Goal: Transaction & Acquisition: Obtain resource

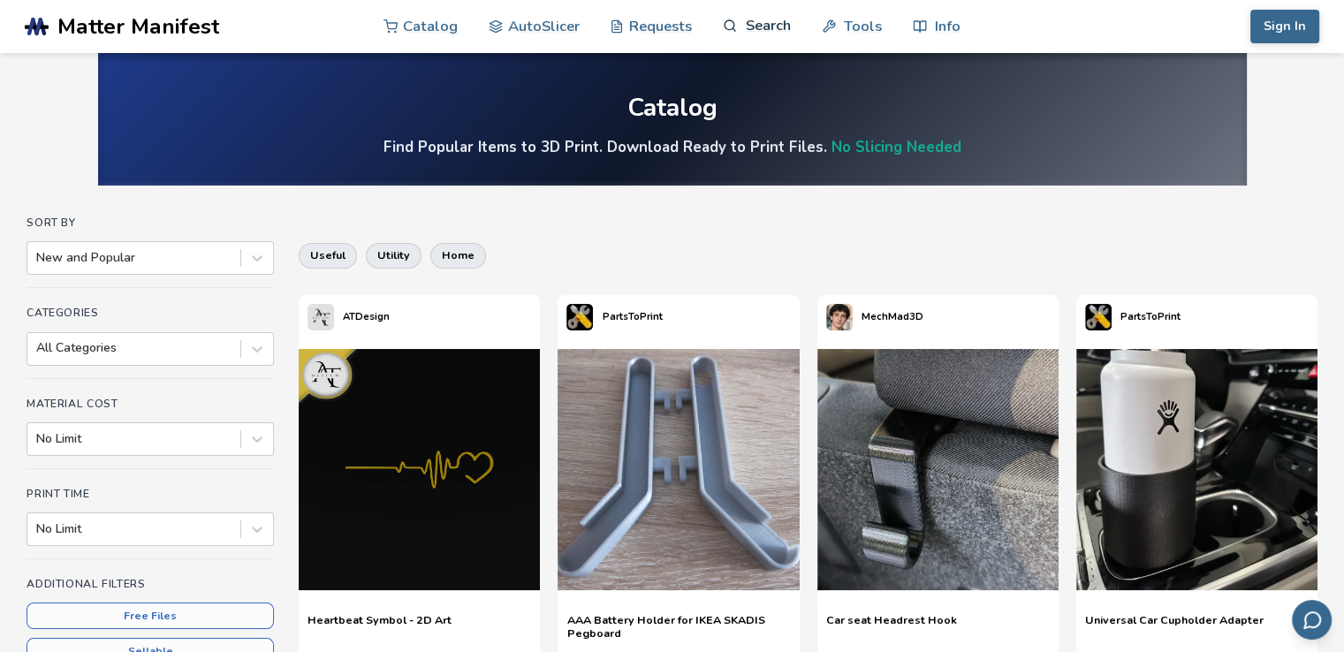
click at [753, 28] on link "Search" at bounding box center [756, 25] width 67 height 53
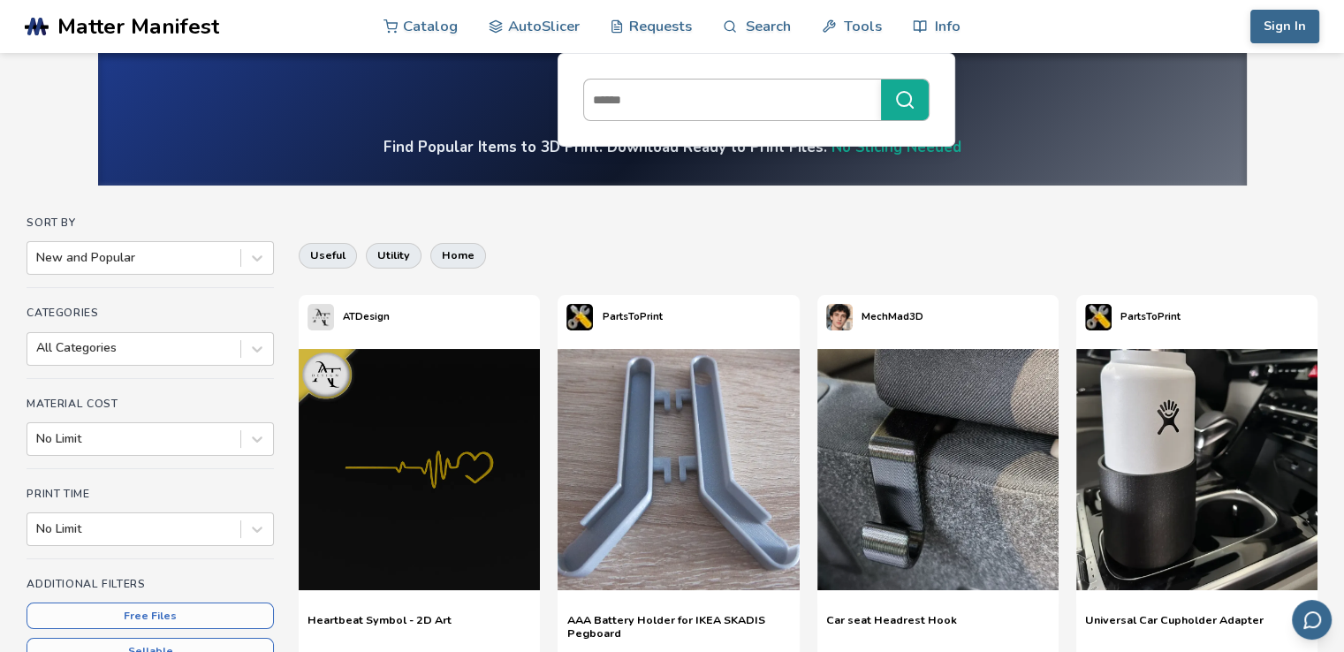
click at [700, 110] on input at bounding box center [728, 100] width 288 height 32
type input "****"
click at [881, 80] on button "****" at bounding box center [905, 100] width 48 height 41
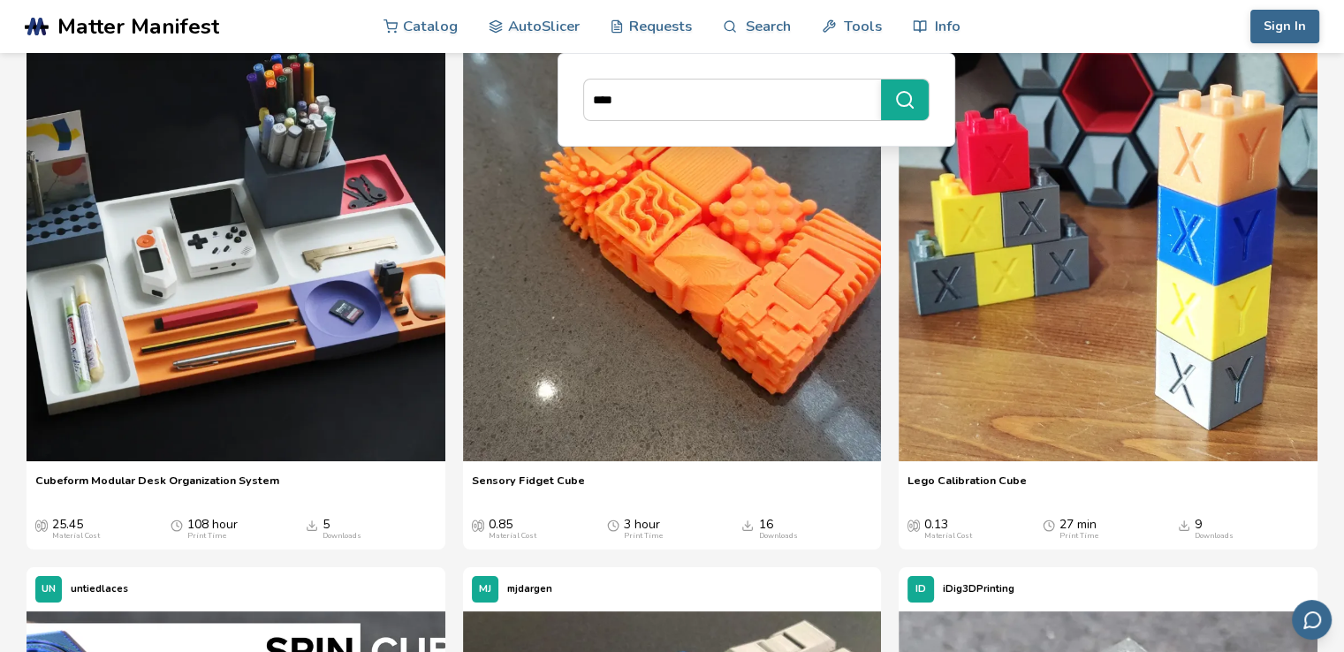
scroll to position [265, 0]
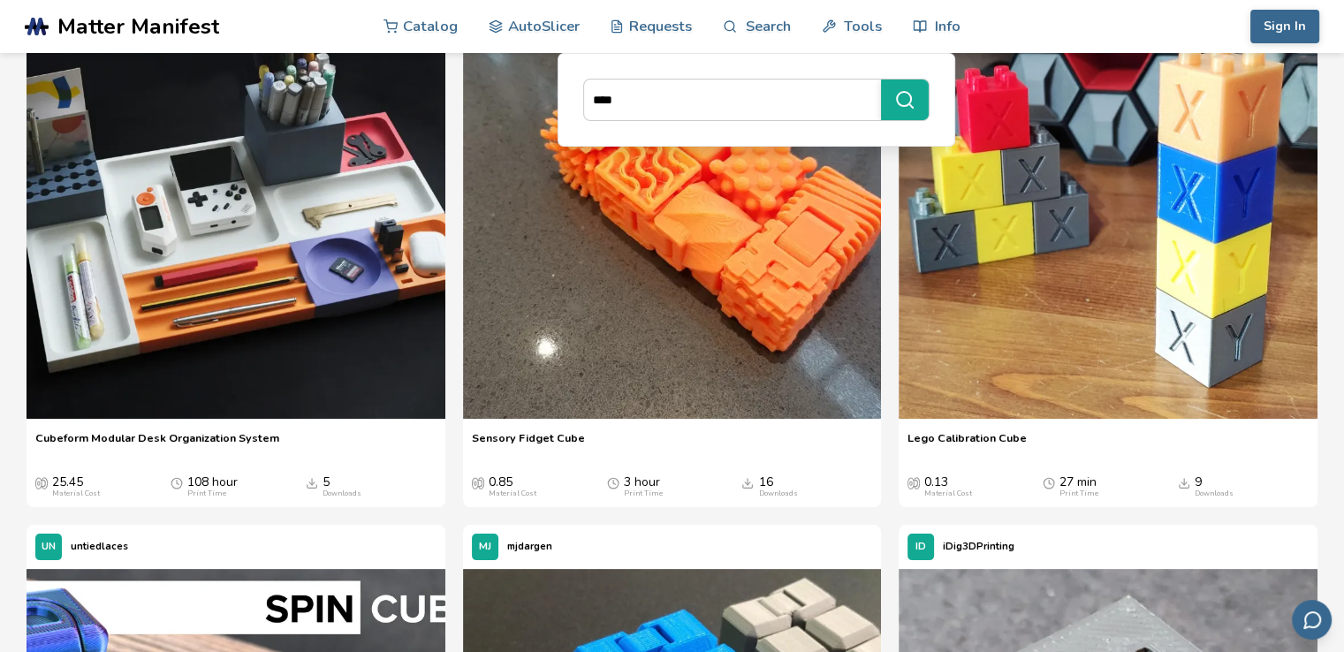
click at [1003, 431] on span "Lego Calibration Cube" at bounding box center [966, 444] width 119 height 27
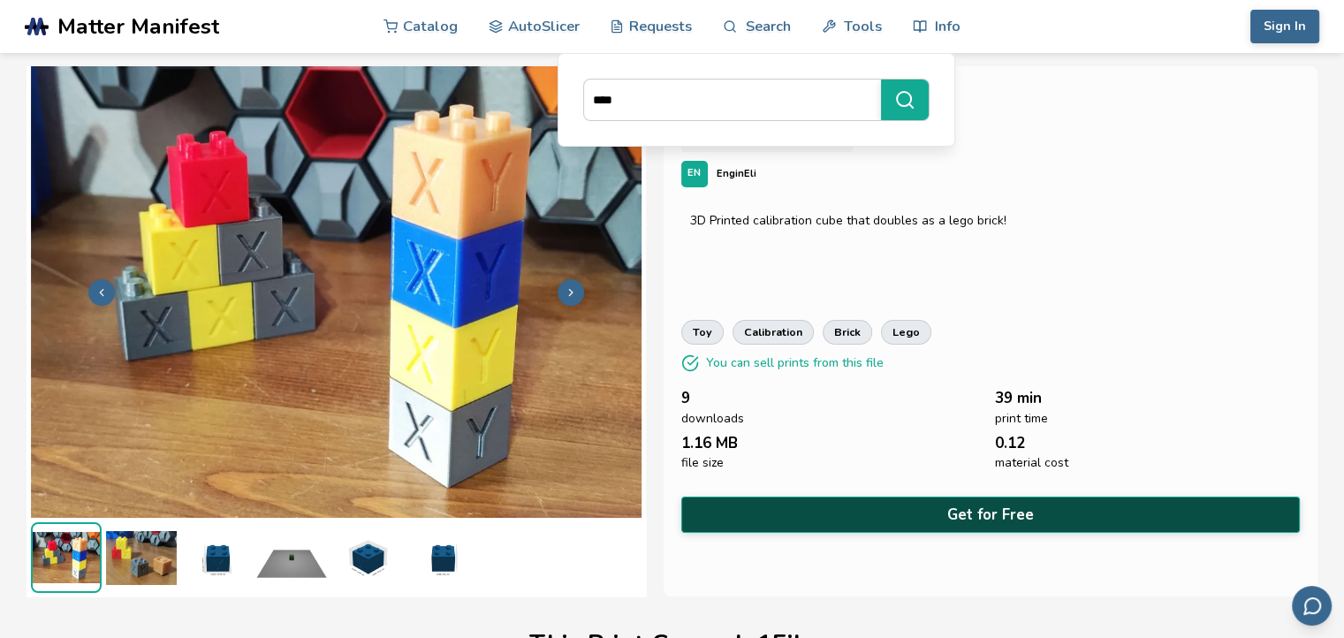
click at [975, 508] on button "Get for Free" at bounding box center [990, 514] width 618 height 36
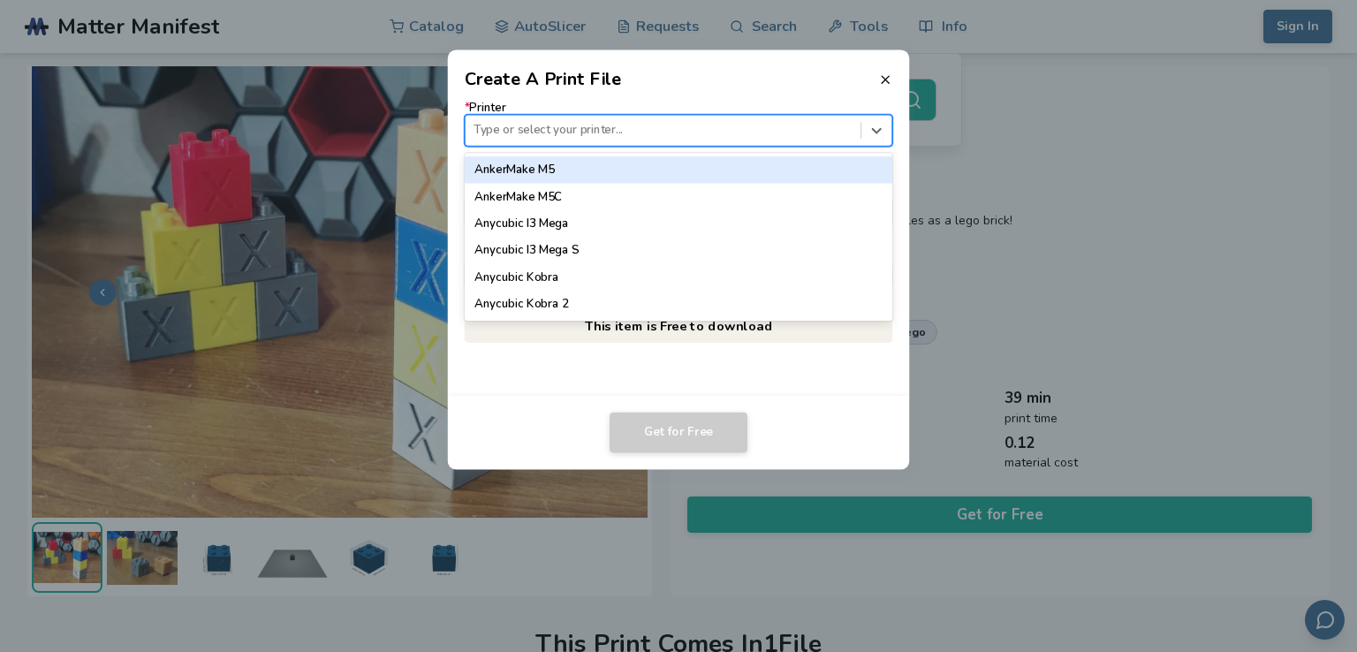
click at [625, 120] on div "Type or select your printer..." at bounding box center [663, 130] width 395 height 24
click at [596, 125] on div at bounding box center [663, 130] width 378 height 17
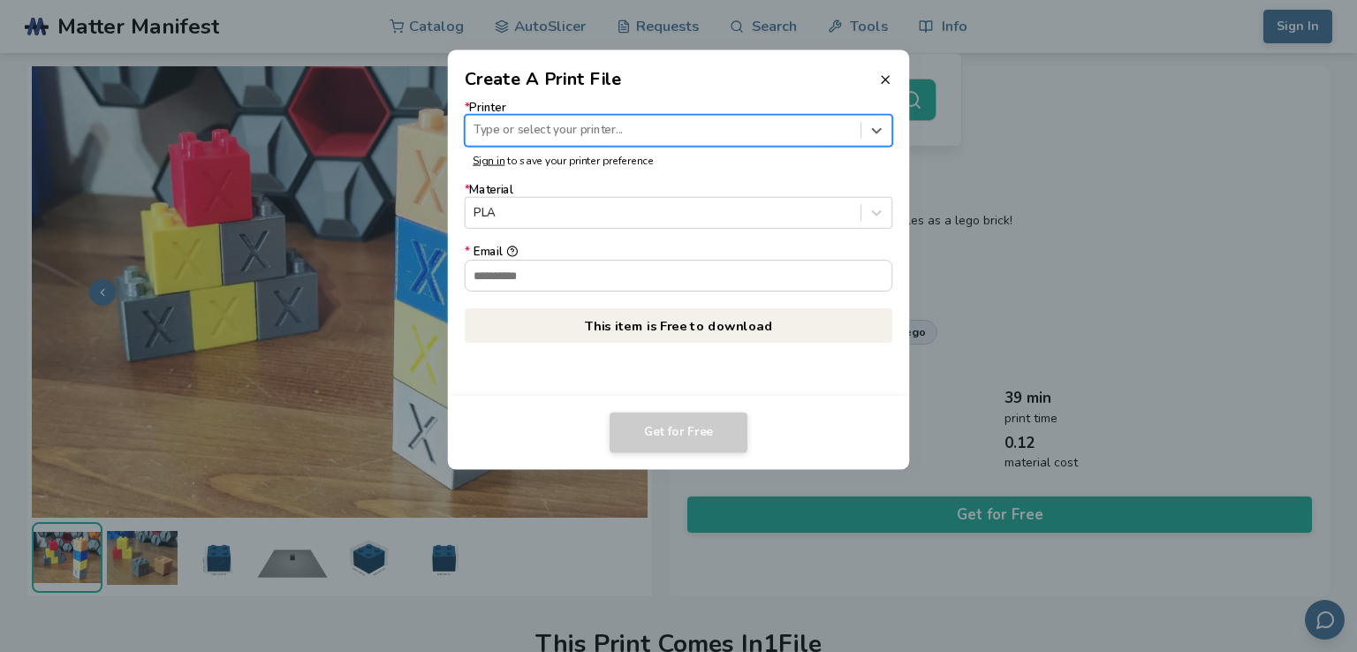
click at [596, 125] on div at bounding box center [663, 130] width 378 height 17
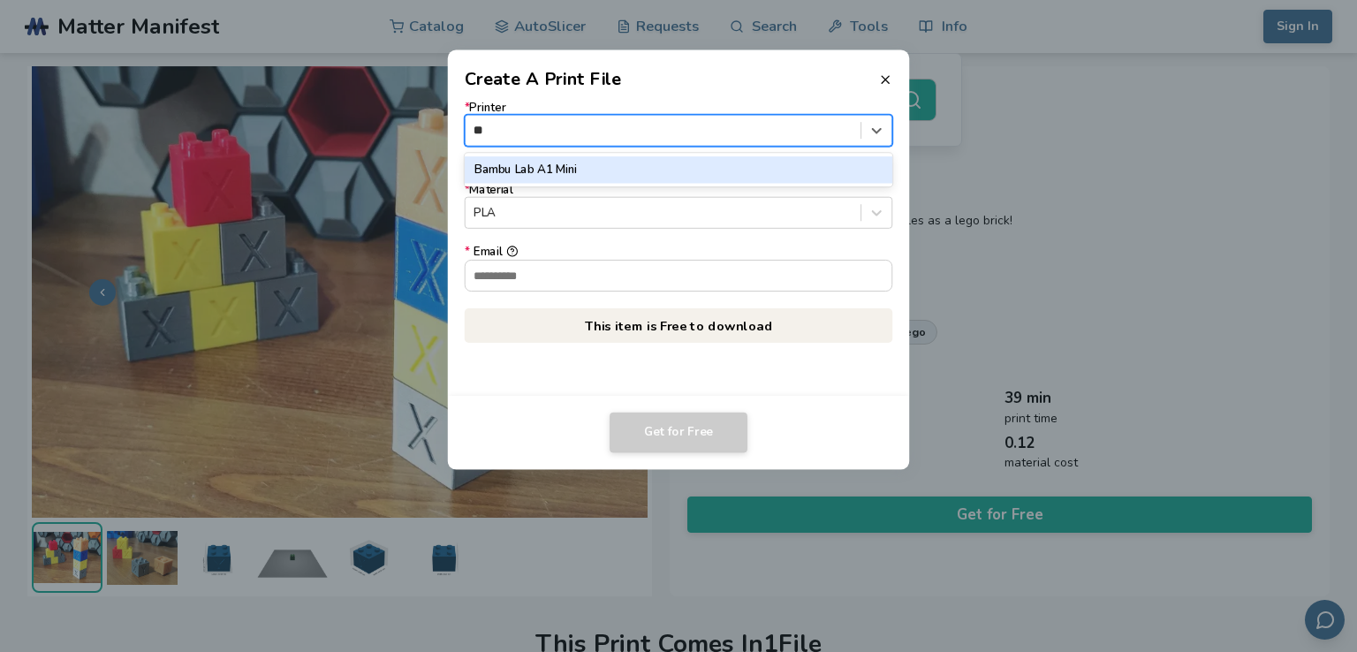
type input "*"
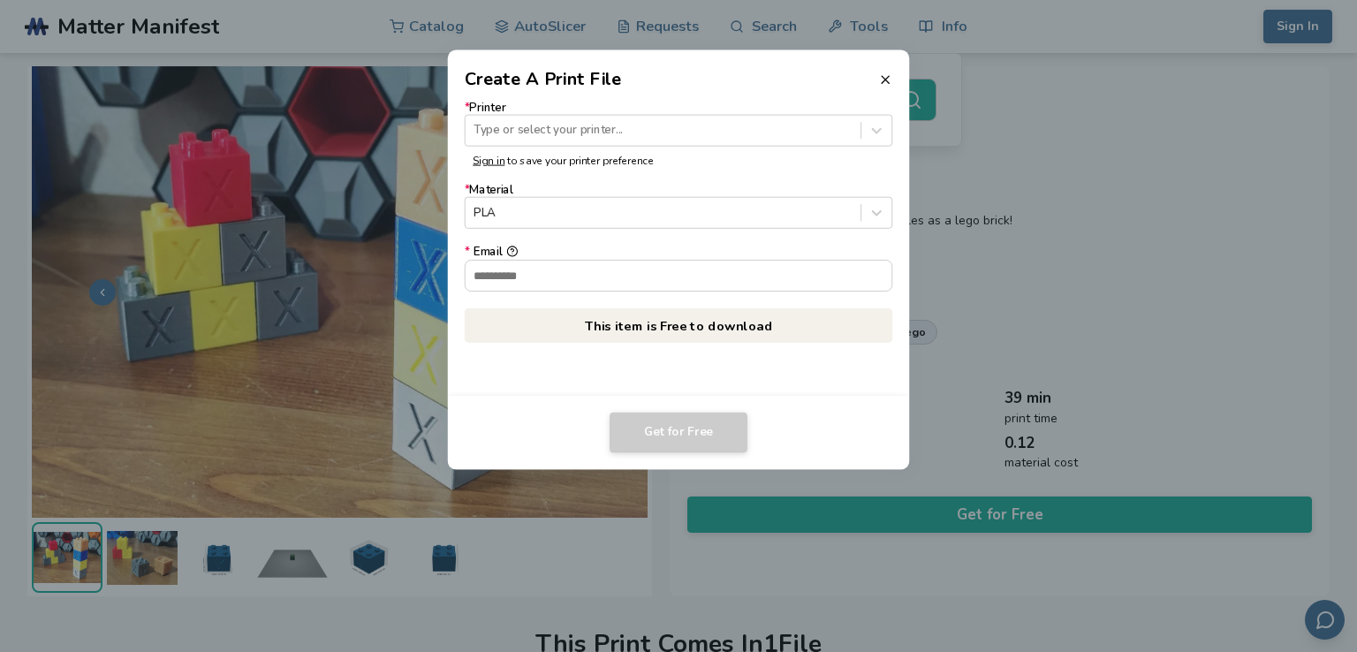
click at [894, 86] on header "Create A Print File" at bounding box center [679, 70] width 462 height 42
